Goal: Information Seeking & Learning: Learn about a topic

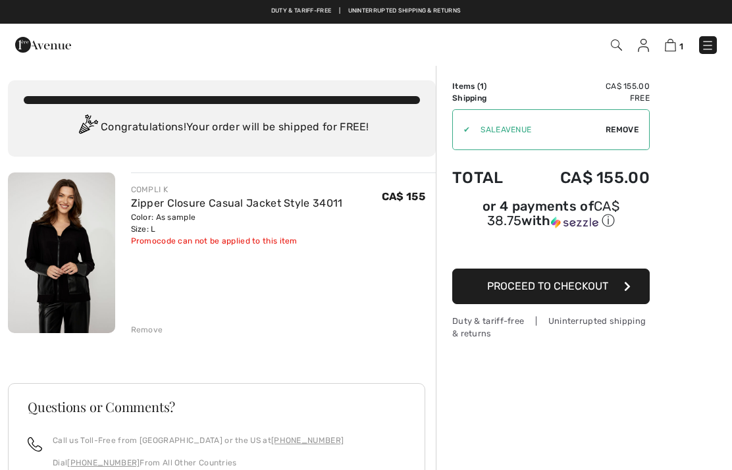
click at [49, 239] on img at bounding box center [61, 252] width 107 height 161
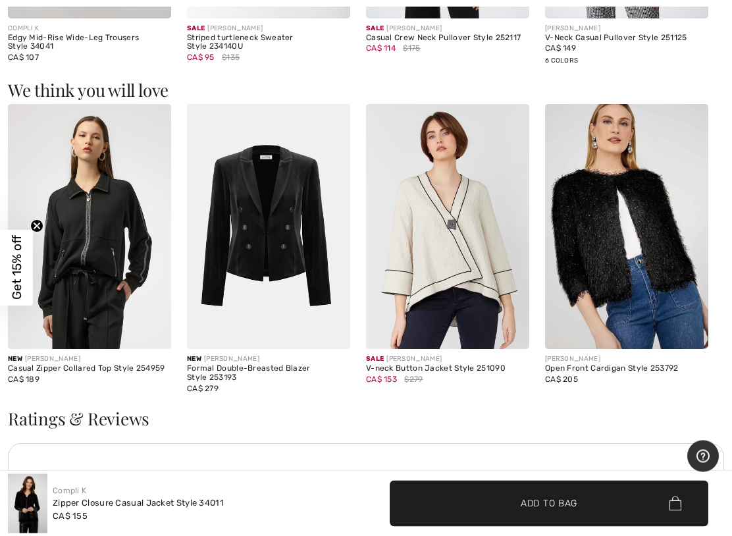
scroll to position [1043, 0]
click at [455, 263] on img at bounding box center [447, 226] width 163 height 245
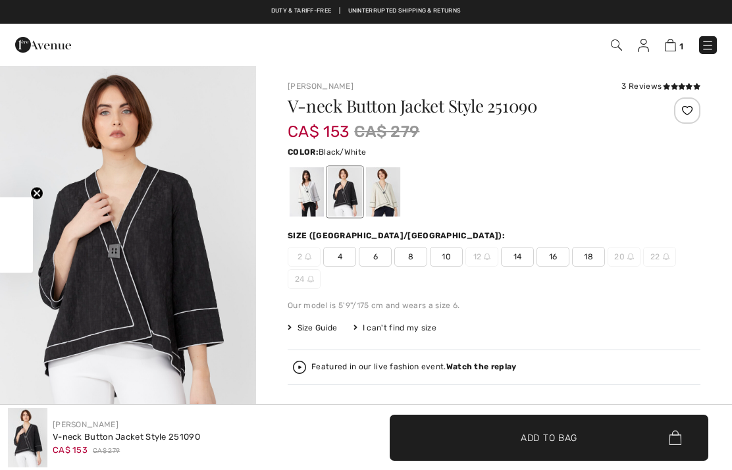
checkbox input "true"
click at [318, 193] on div at bounding box center [306, 191] width 34 height 49
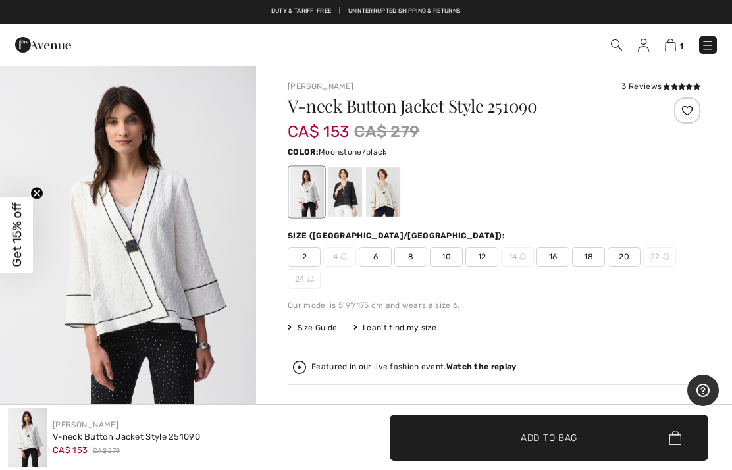
click at [394, 190] on div at bounding box center [383, 191] width 34 height 49
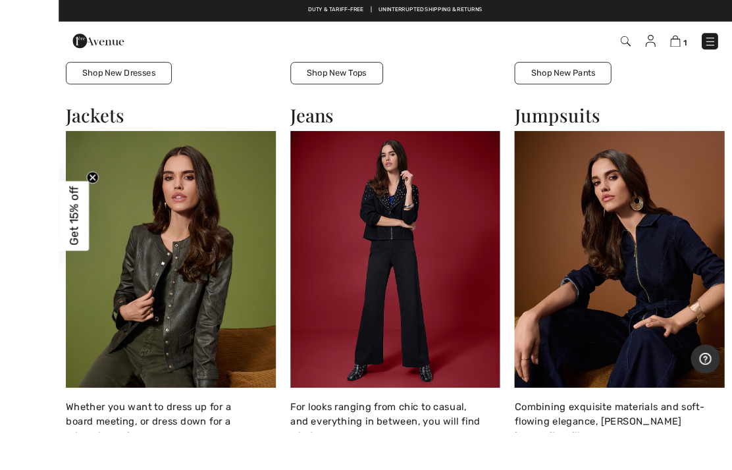
scroll to position [1397, 0]
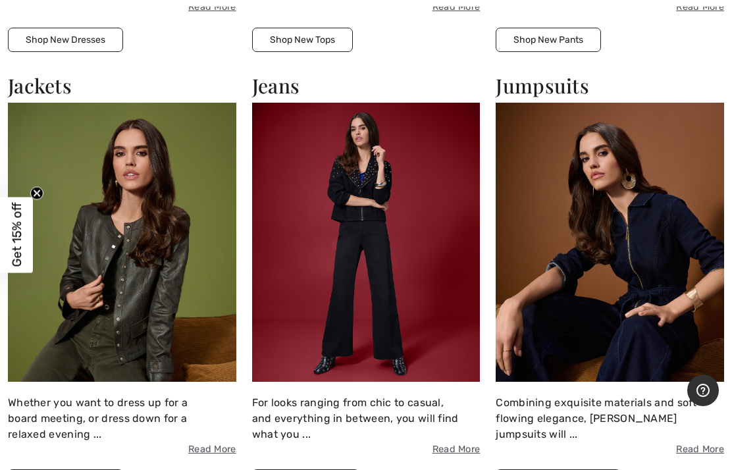
click at [413, 292] on img at bounding box center [366, 242] width 228 height 278
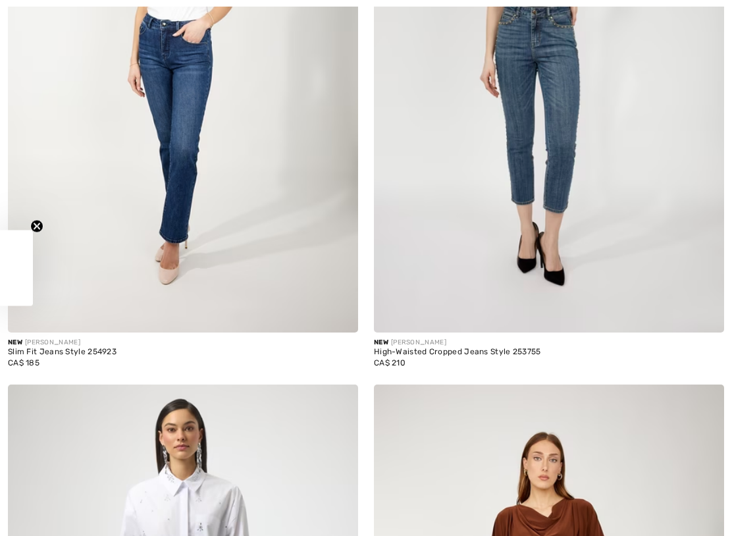
checkbox input "true"
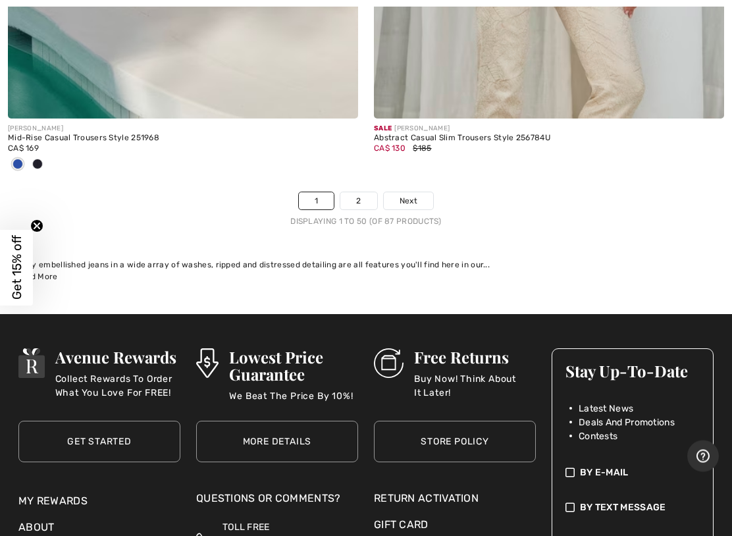
scroll to position [15273, 0]
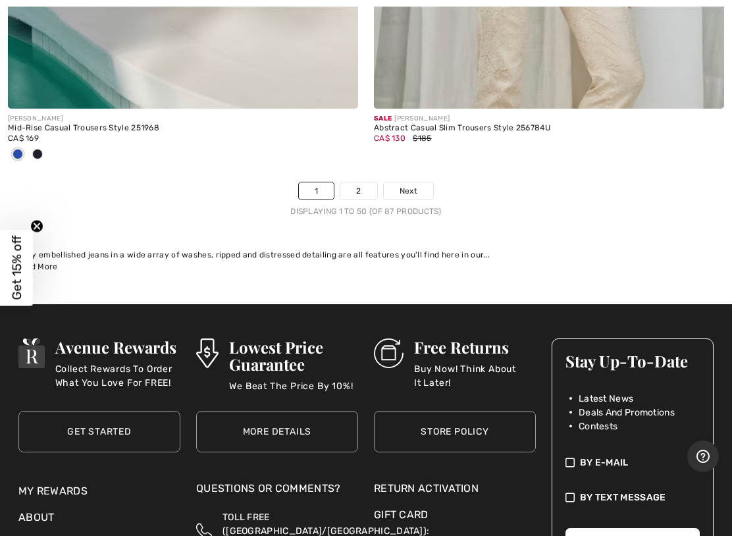
click at [364, 182] on link "2" at bounding box center [358, 190] width 36 height 17
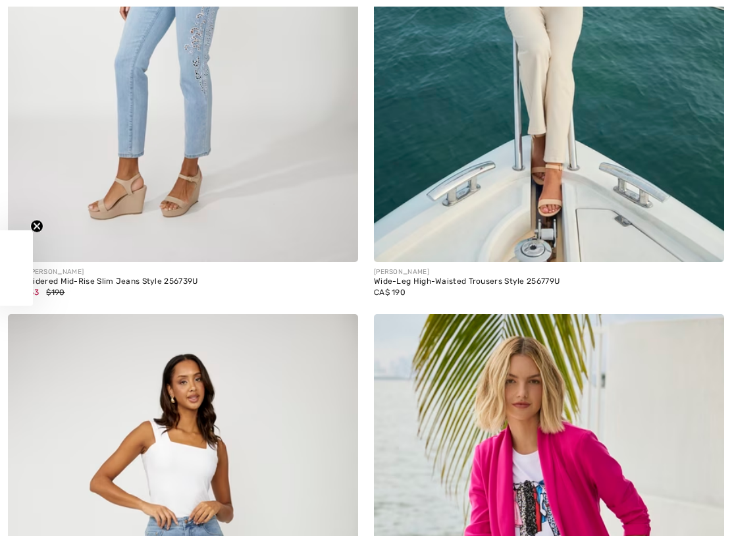
checkbox input "true"
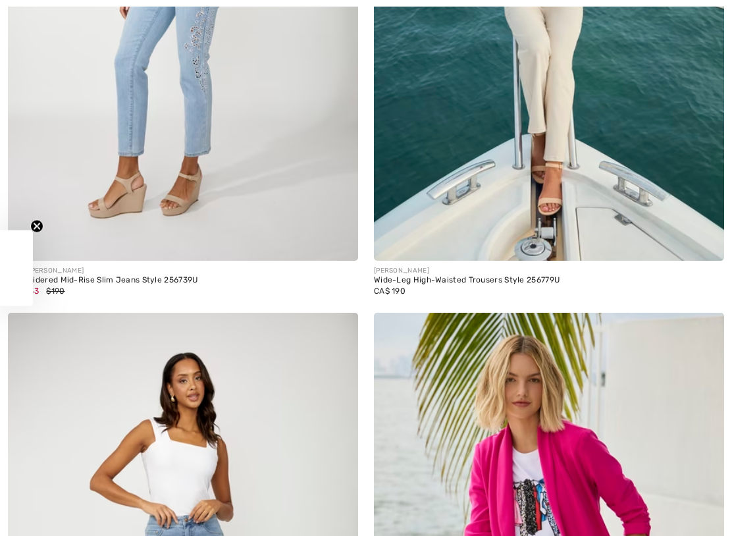
checkbox input "true"
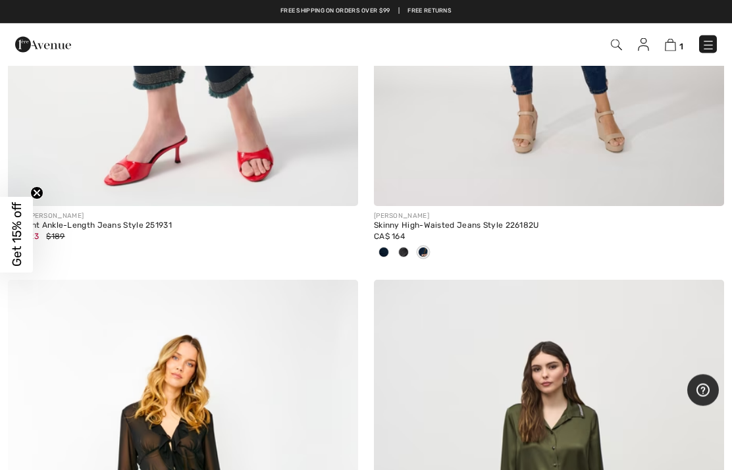
scroll to position [4787, 0]
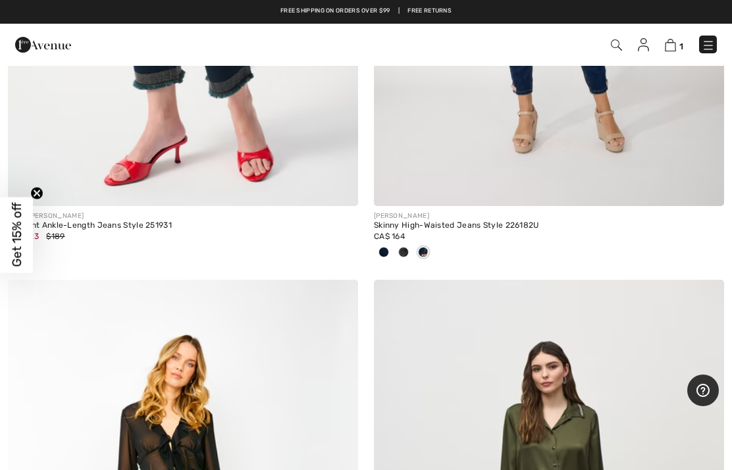
click at [614, 49] on img at bounding box center [616, 44] width 11 height 11
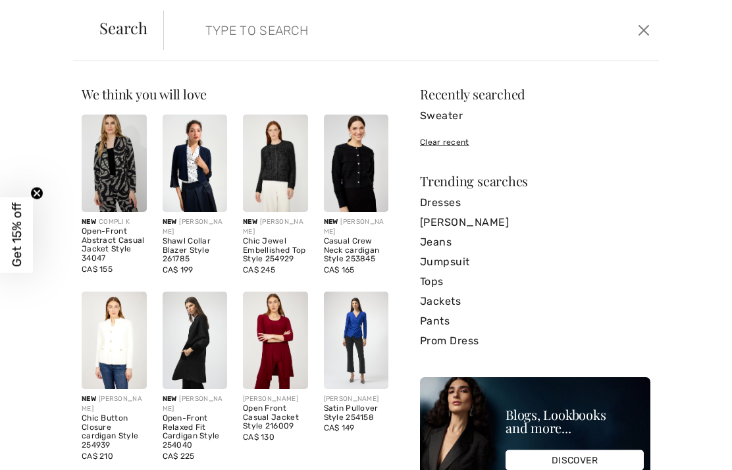
click at [266, 39] on input "search" at bounding box center [359, 30] width 329 height 39
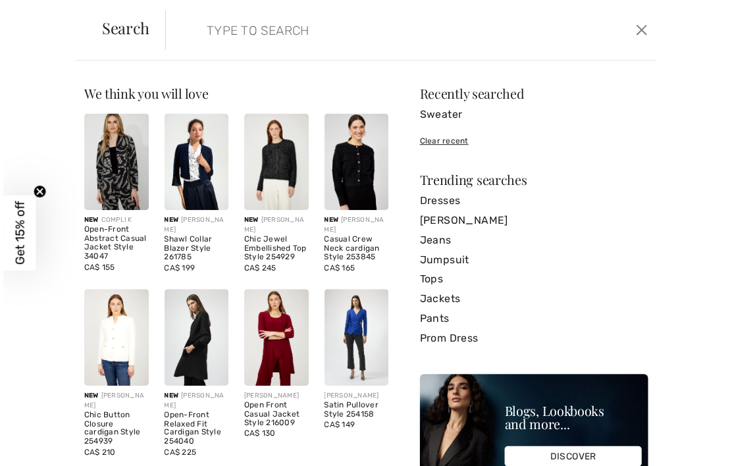
scroll to position [4786, 0]
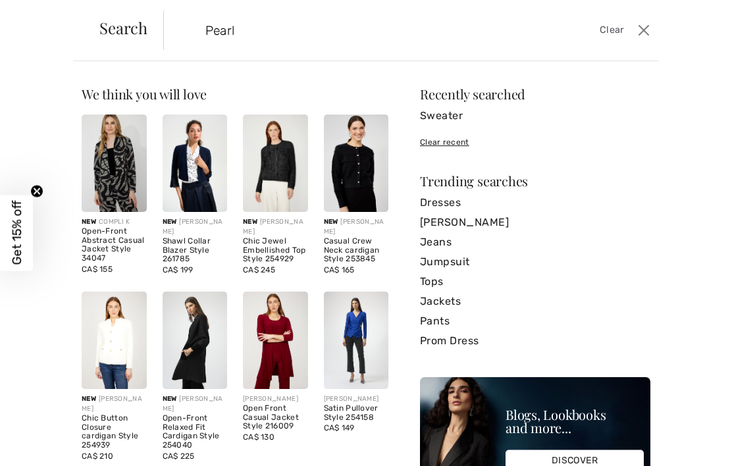
type input "Pearl"
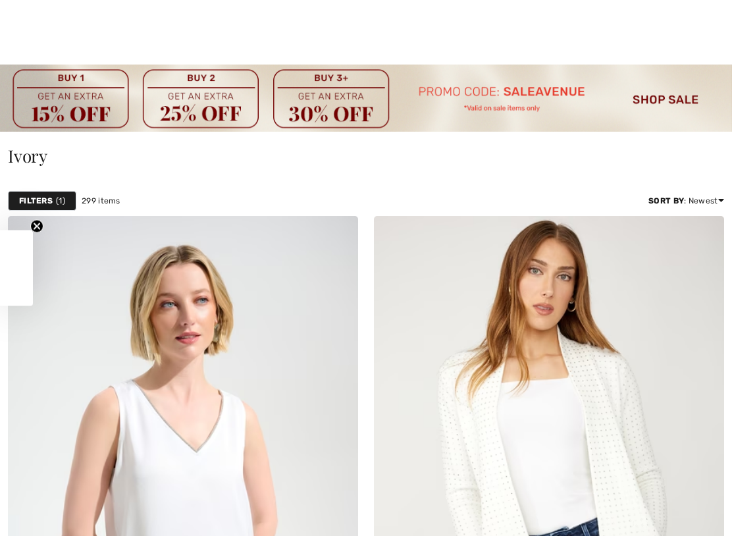
checkbox input "true"
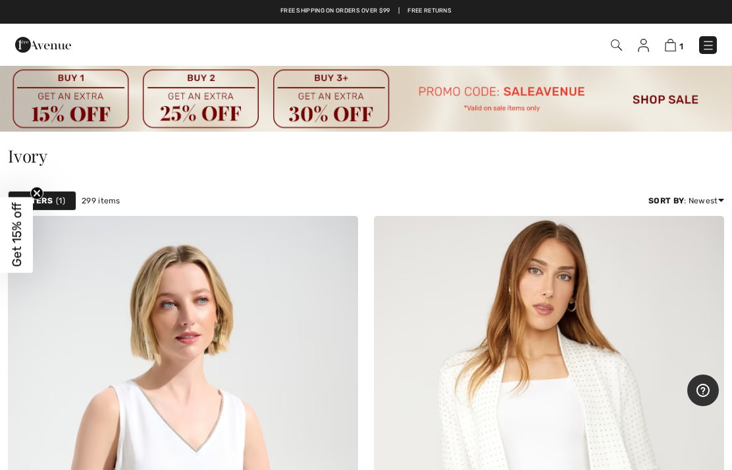
click at [611, 47] on img at bounding box center [616, 44] width 11 height 11
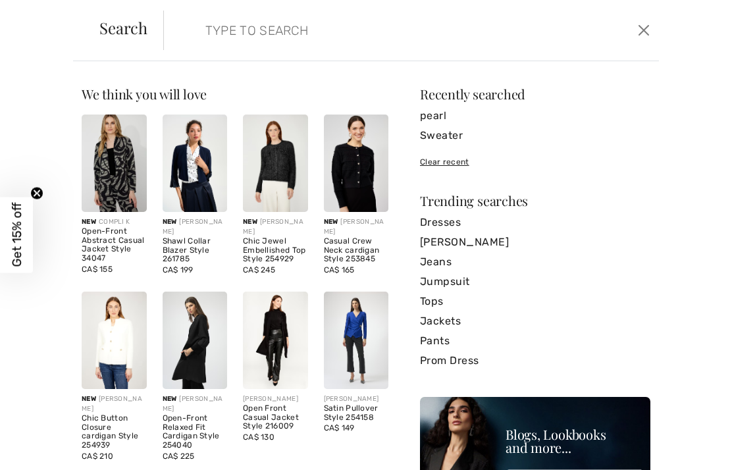
click at [403, 47] on input "search" at bounding box center [359, 30] width 329 height 39
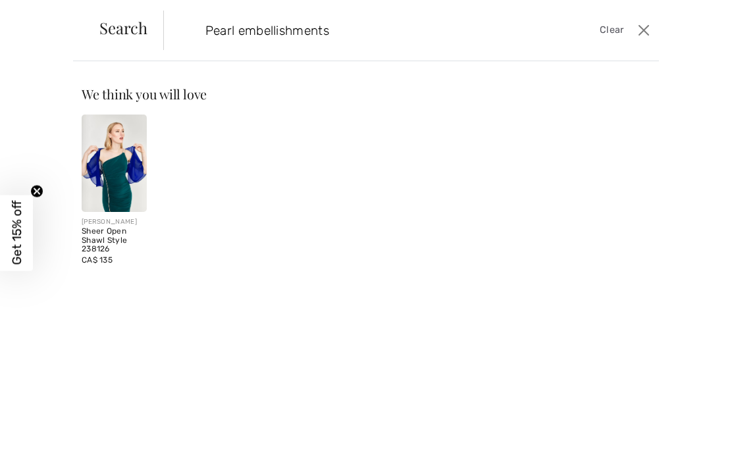
type input "Pearl embellishments"
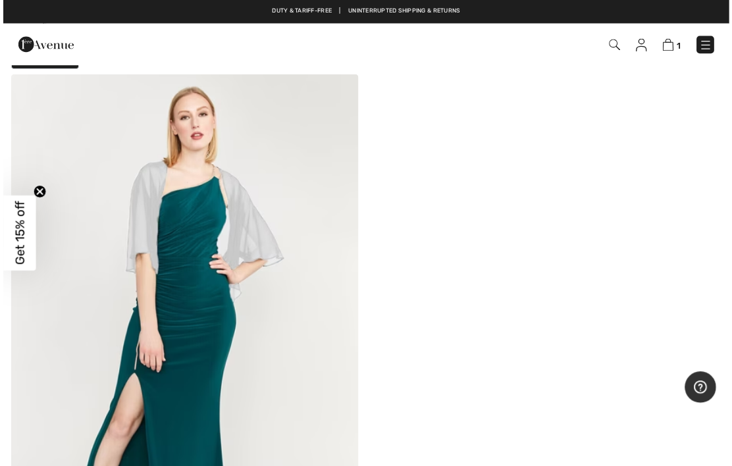
scroll to position [168, 0]
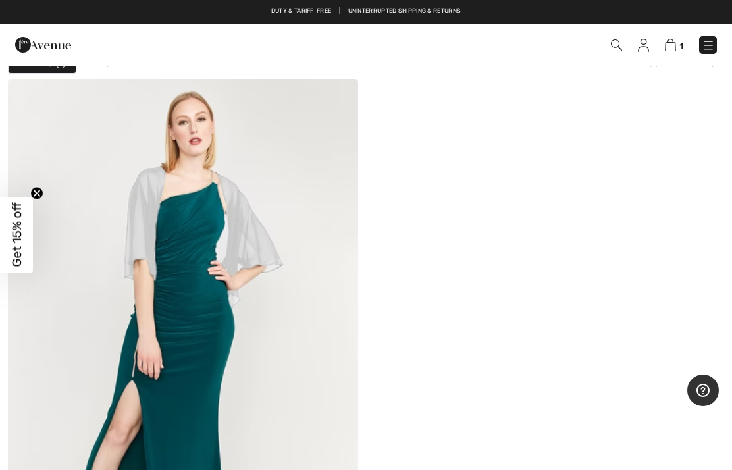
click at [618, 49] on img at bounding box center [616, 44] width 11 height 11
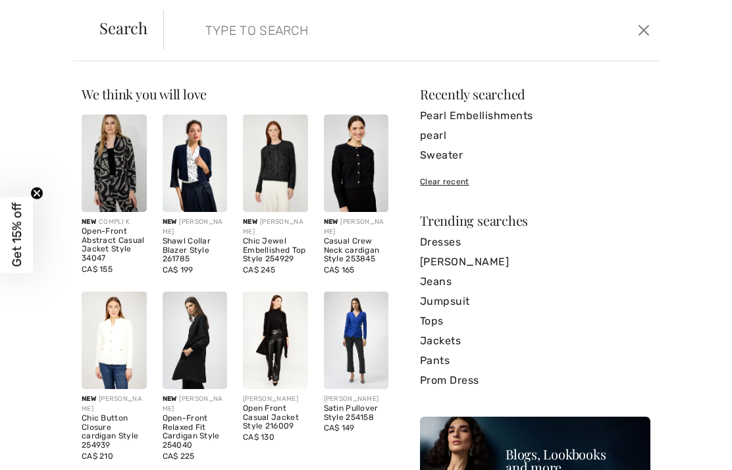
click at [205, 26] on input "search" at bounding box center [359, 30] width 329 height 39
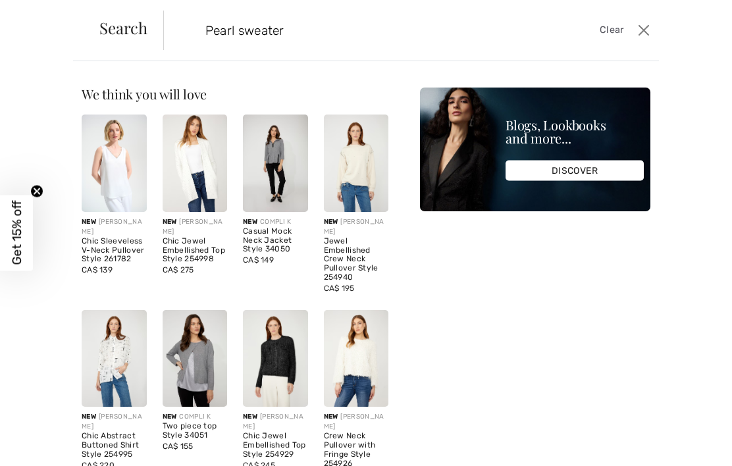
type input "Pearl sweater"
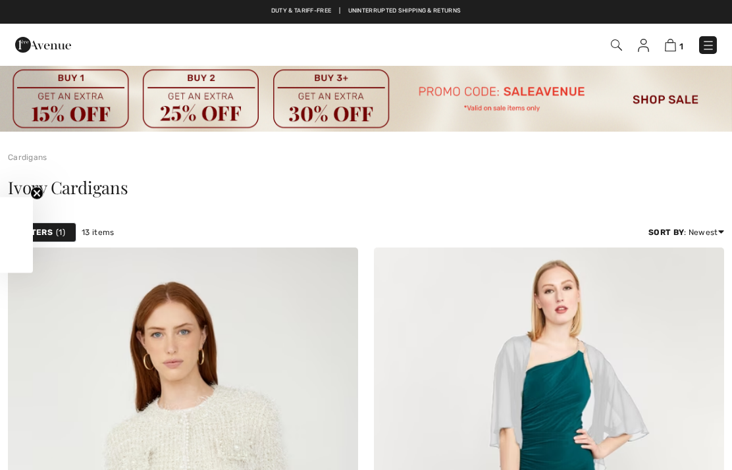
checkbox input "true"
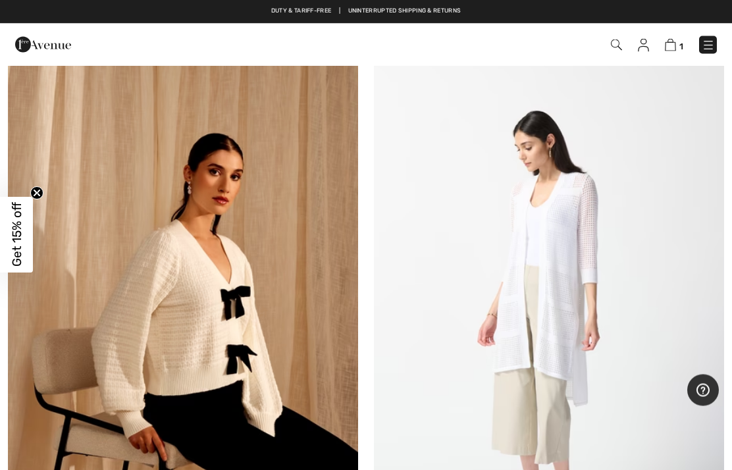
scroll to position [3161, 0]
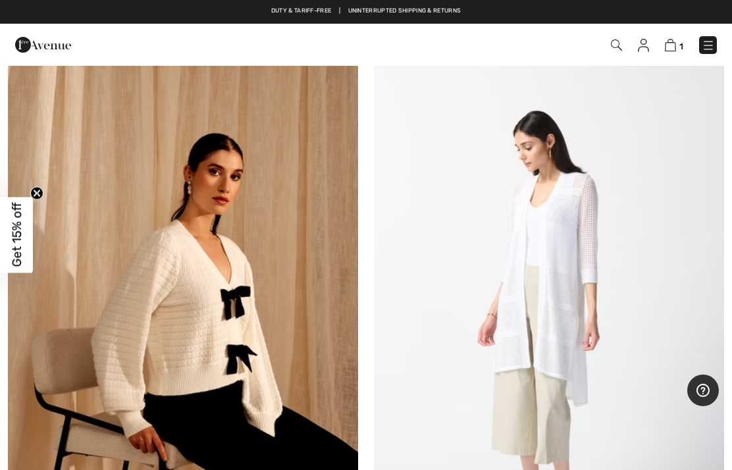
click at [615, 48] on img at bounding box center [616, 44] width 11 height 11
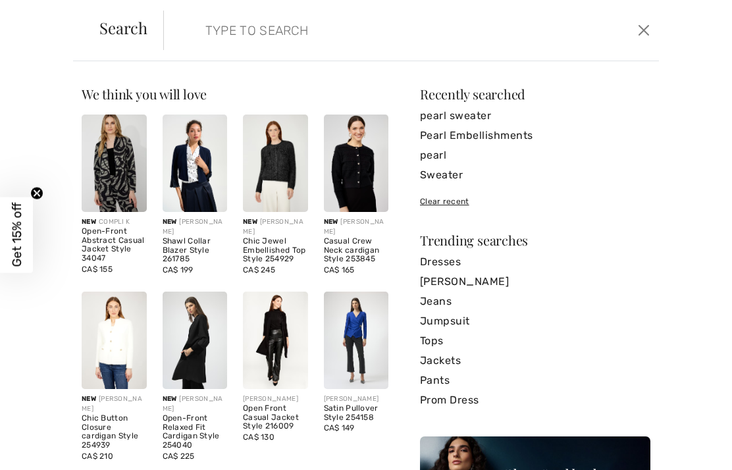
click at [209, 34] on input "search" at bounding box center [359, 30] width 329 height 39
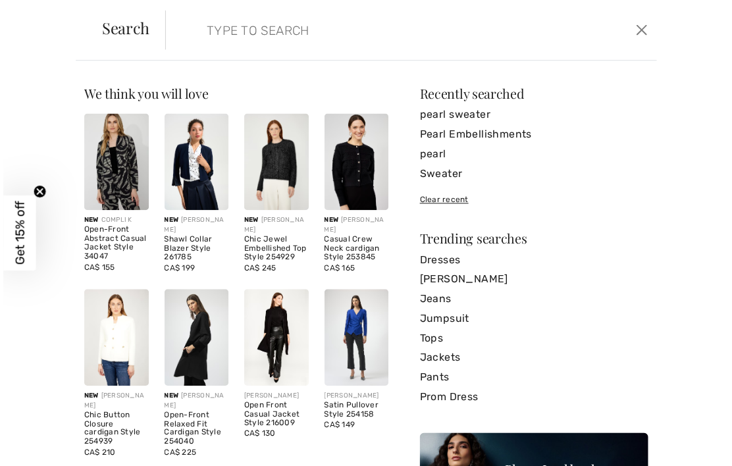
scroll to position [3161, 0]
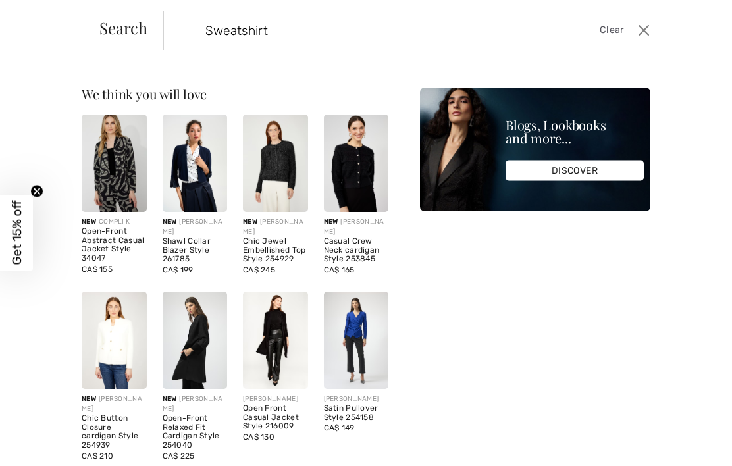
type input "Sweatshirt"
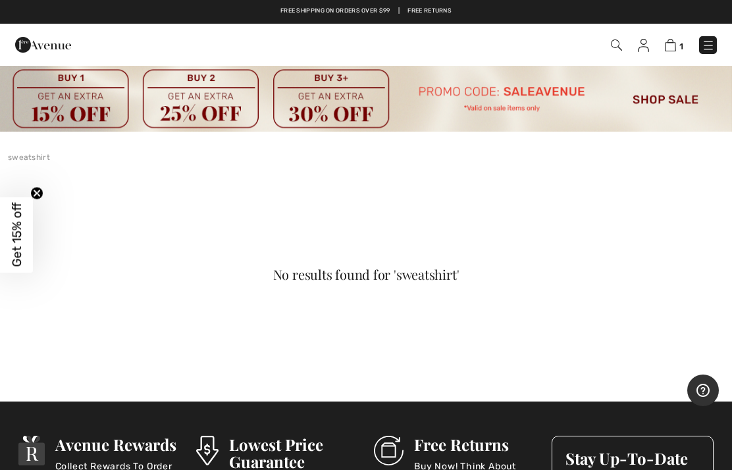
click at [614, 41] on img at bounding box center [616, 44] width 11 height 11
